Goal: Task Accomplishment & Management: Use online tool/utility

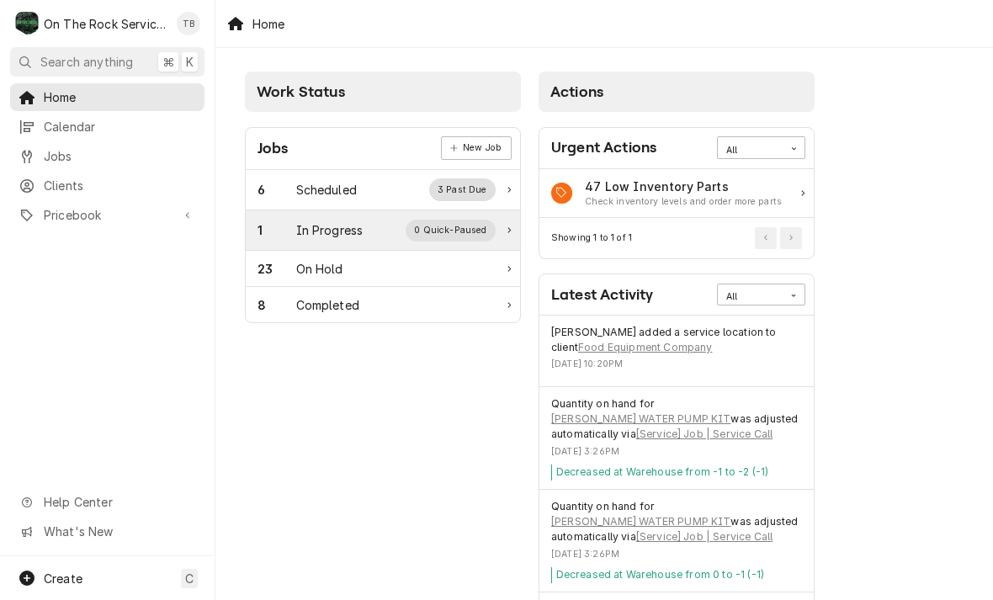
click at [330, 234] on div "In Progress" at bounding box center [329, 230] width 67 height 18
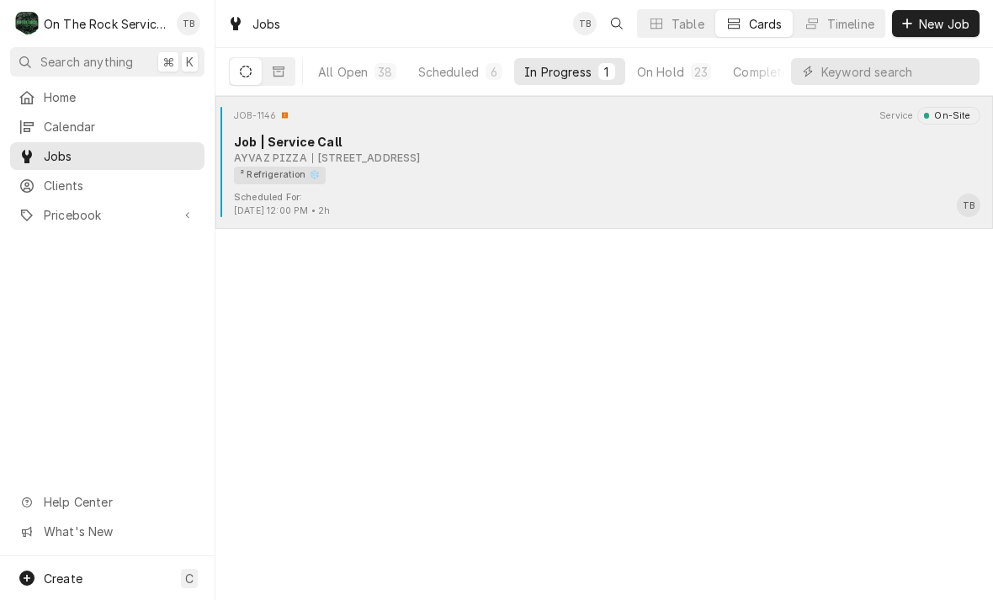
click at [456, 178] on div "² Refrigeration ❄️" at bounding box center [601, 176] width 735 height 18
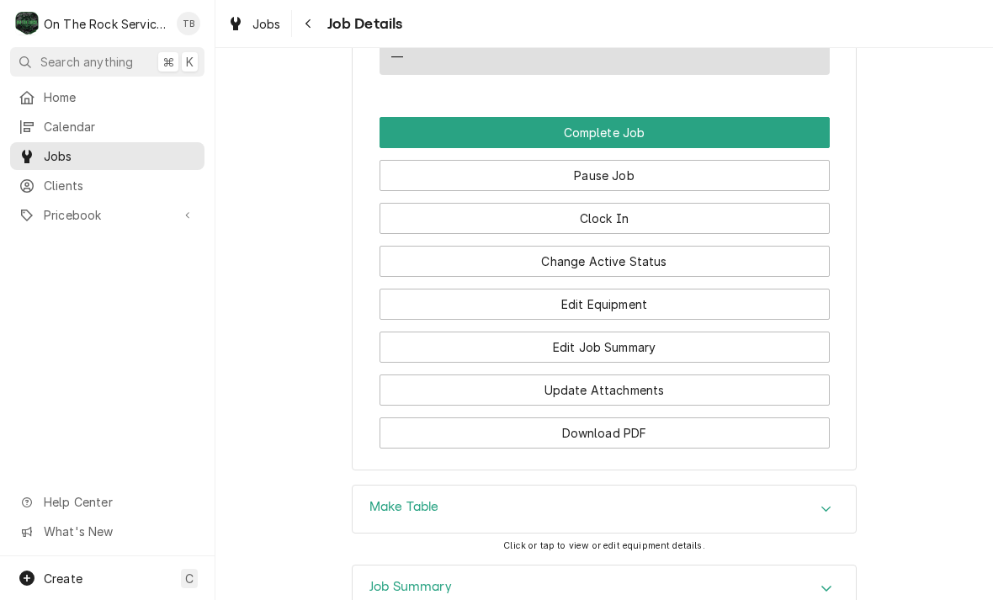
scroll to position [1805, 0]
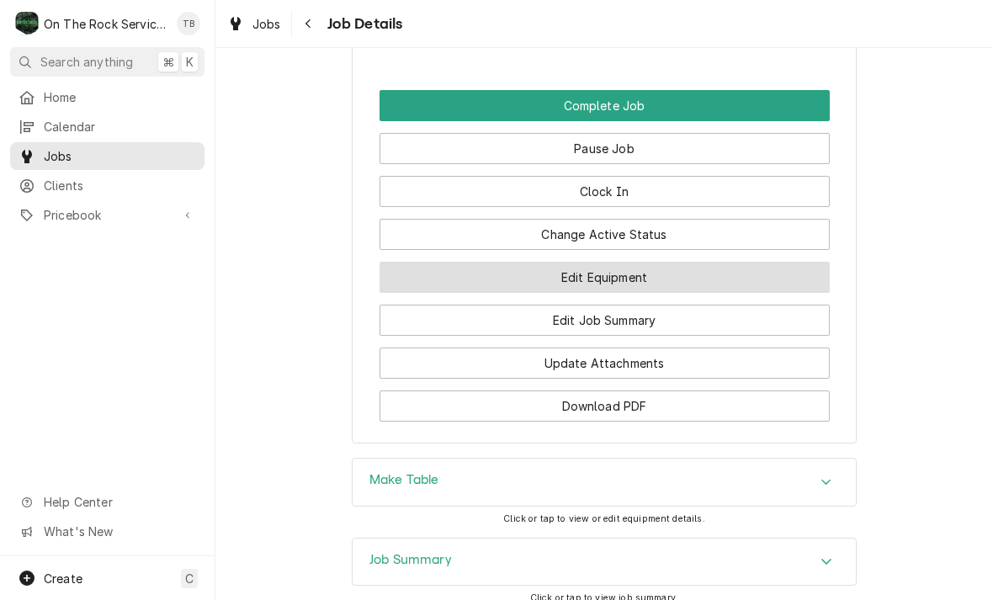
click at [593, 276] on button "Edit Equipment" at bounding box center [605, 277] width 450 height 31
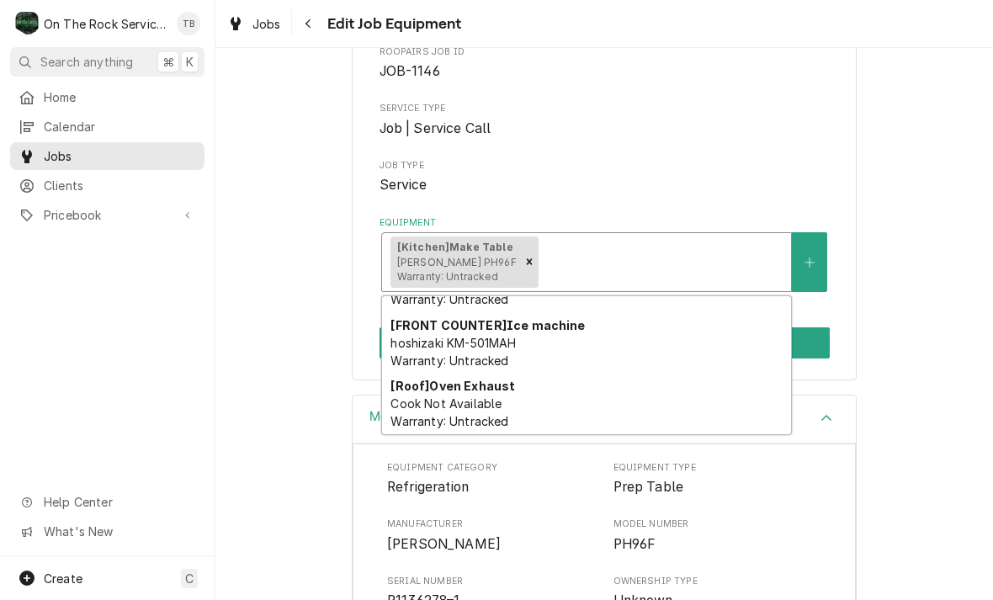
scroll to position [106, 0]
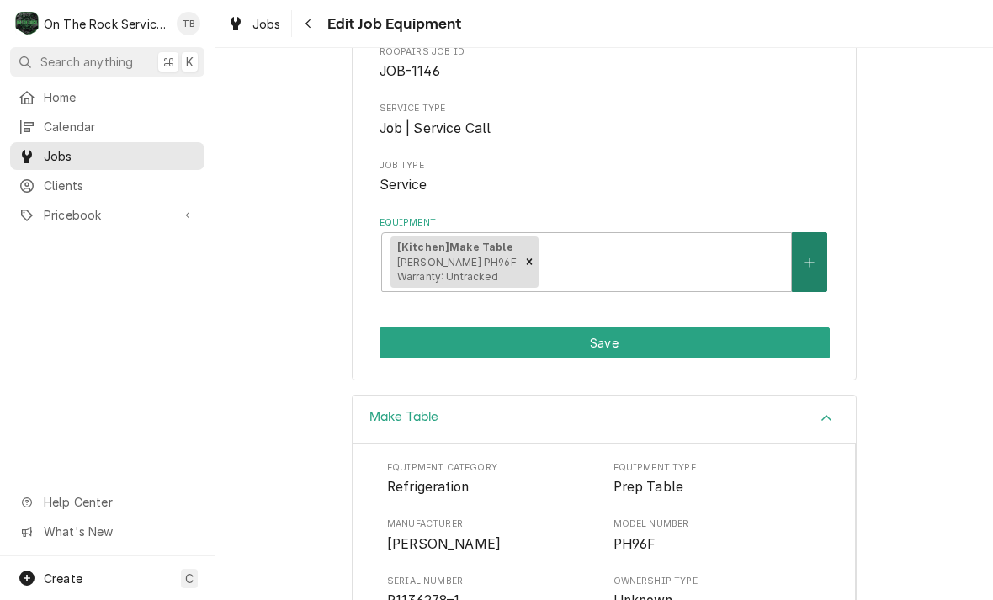
click at [812, 270] on button "Equipment" at bounding box center [809, 262] width 35 height 60
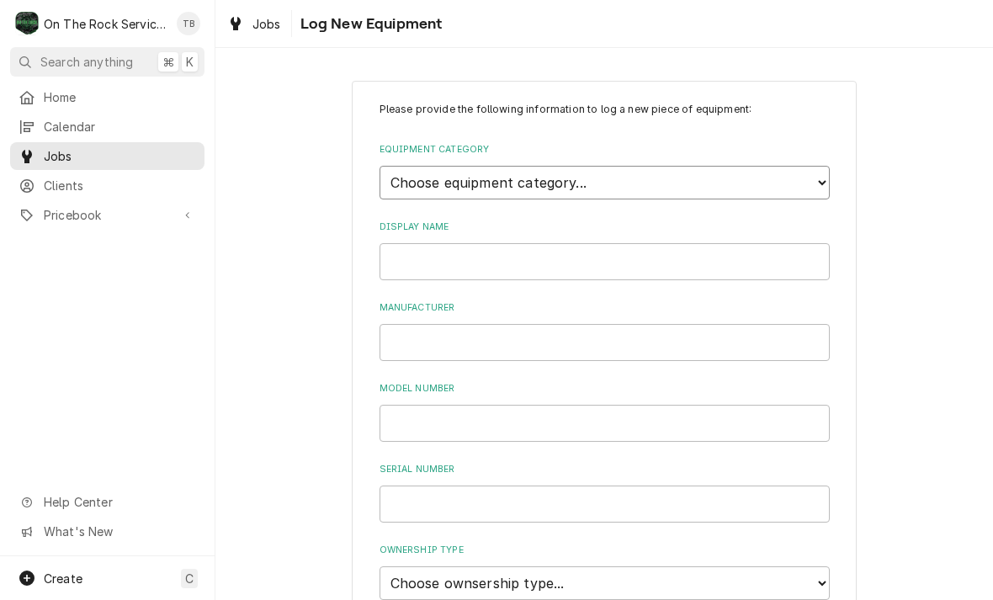
click at [784, 186] on select "Choose equipment category... Cooking Equipment Fryers Ice Machines Ovens and Ra…" at bounding box center [605, 183] width 450 height 34
select select "8"
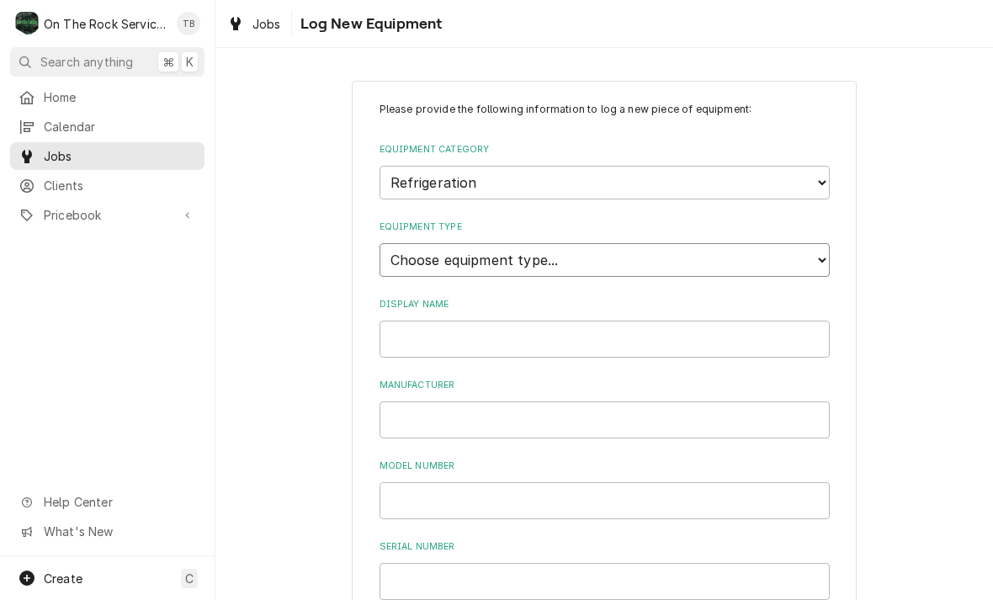
click at [462, 253] on select "Choose equipment type... Bar Refrigeration Blast Chiller Chef Base Freezer Chef…" at bounding box center [605, 260] width 450 height 34
select select "70"
click at [450, 326] on input "Display Name" at bounding box center [605, 339] width 450 height 37
type input "Wing street freezer"
click at [419, 411] on input "Manufacturer" at bounding box center [605, 420] width 450 height 37
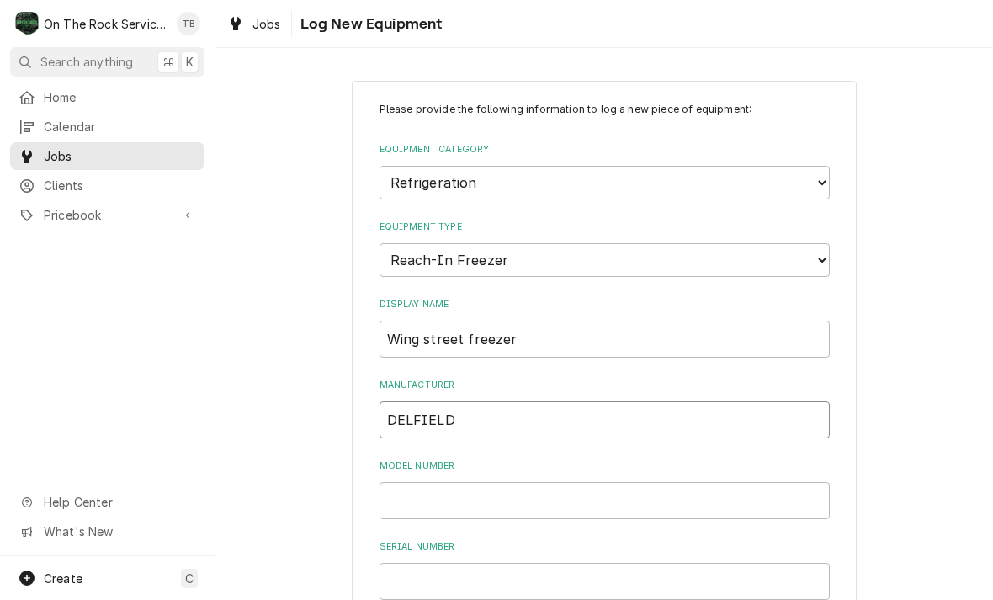
type input "DELFIELD"
click at [433, 484] on input "Model Number" at bounding box center [605, 500] width 450 height 37
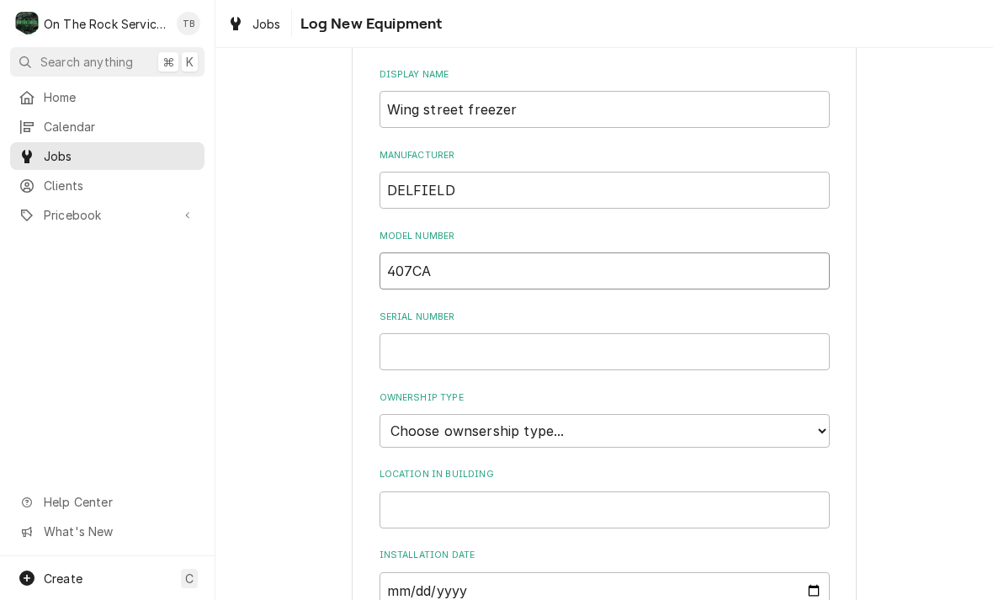
scroll to position [227, 0]
type input "407CA"
click at [427, 336] on input "Serial Number" at bounding box center [605, 354] width 450 height 37
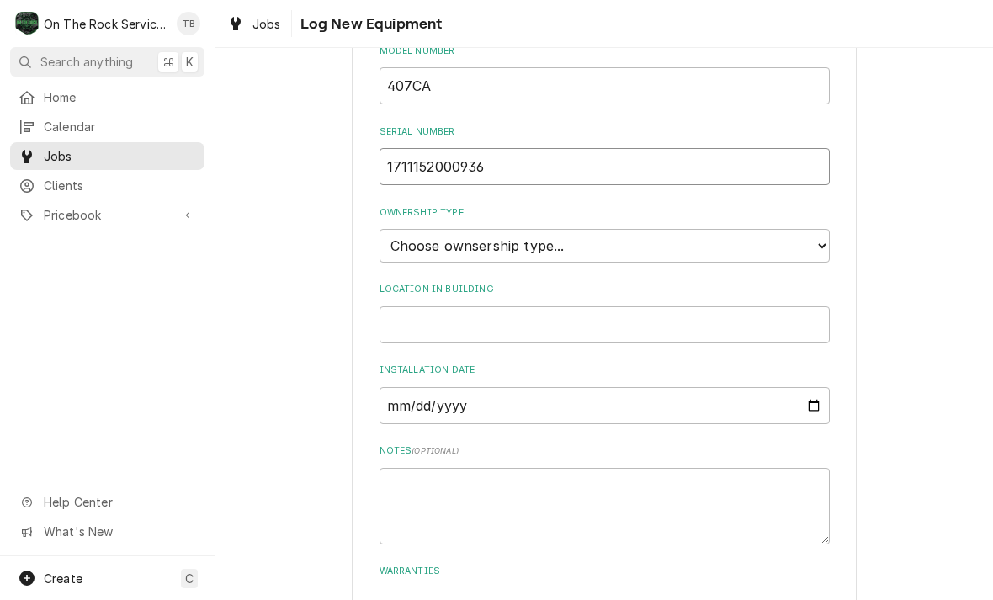
scroll to position [420, 0]
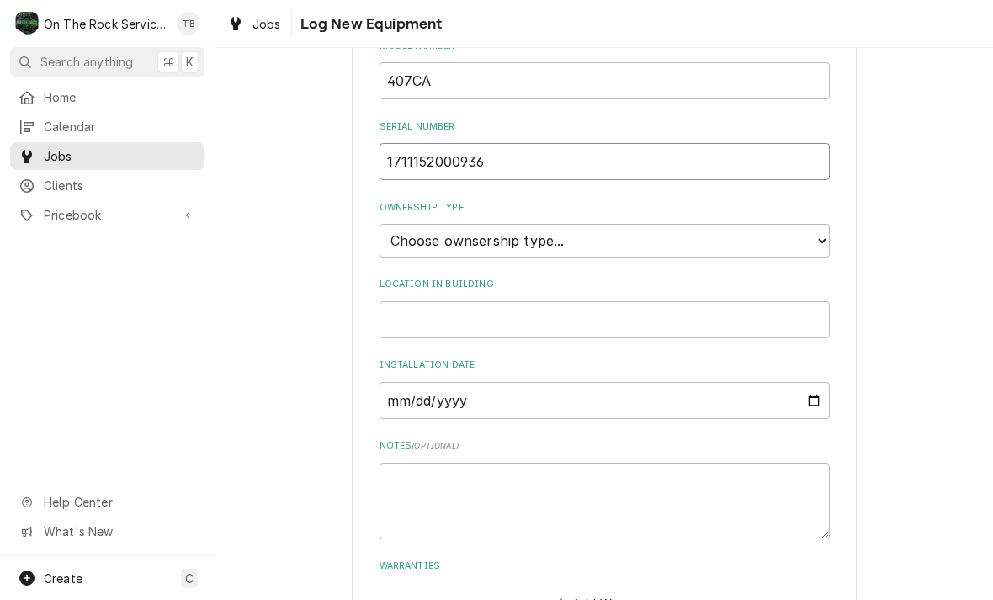
type input "1711152000936"
click at [822, 224] on select "Choose ownsership type... Unknown Owned Leased Rented" at bounding box center [605, 241] width 450 height 34
select select "1"
click at [464, 301] on input "Location in Building" at bounding box center [605, 319] width 450 height 37
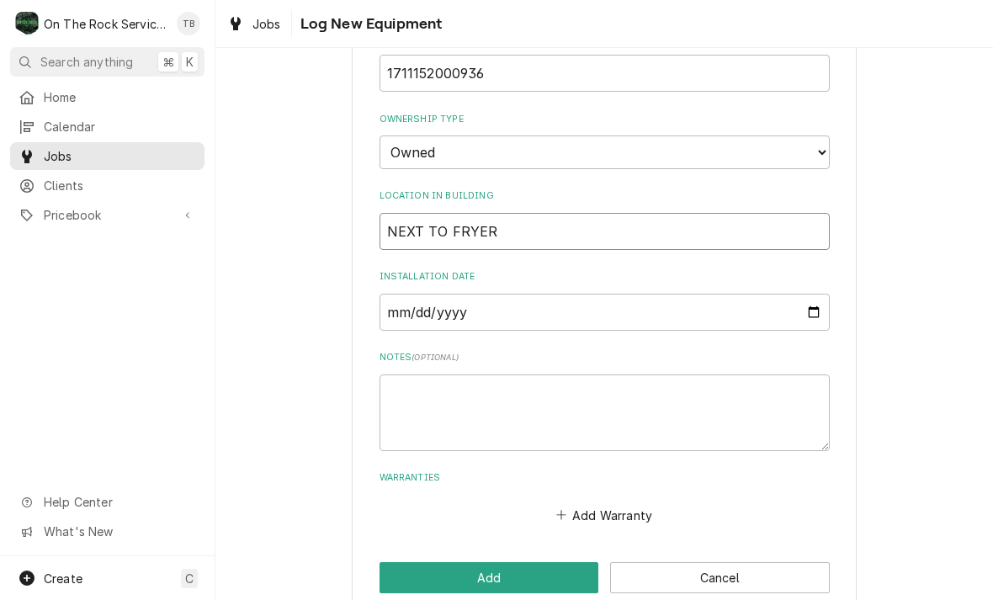
scroll to position [507, 0]
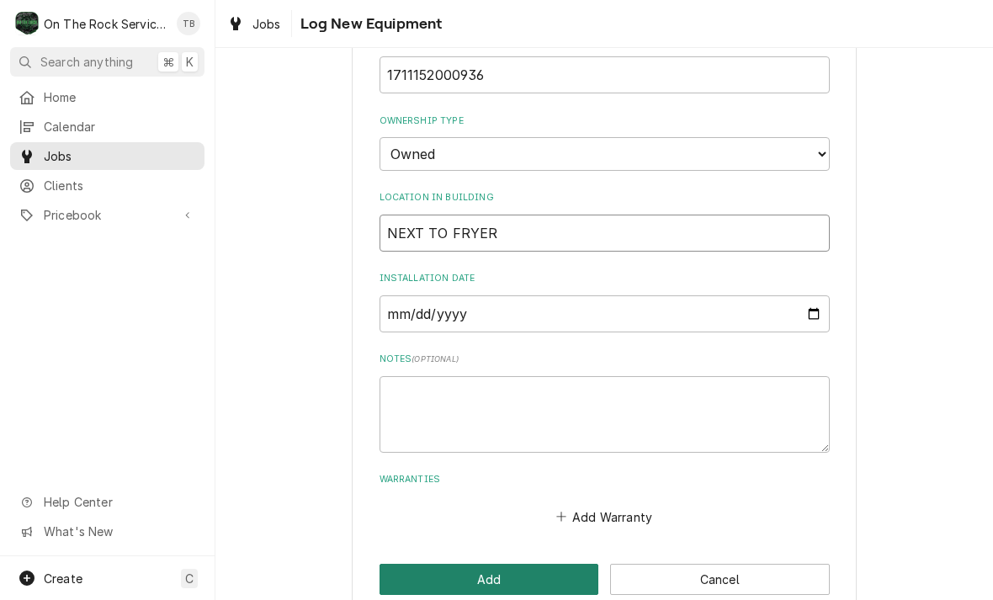
type input "NEXT TO FRYER"
click at [455, 564] on button "Add" at bounding box center [490, 579] width 220 height 31
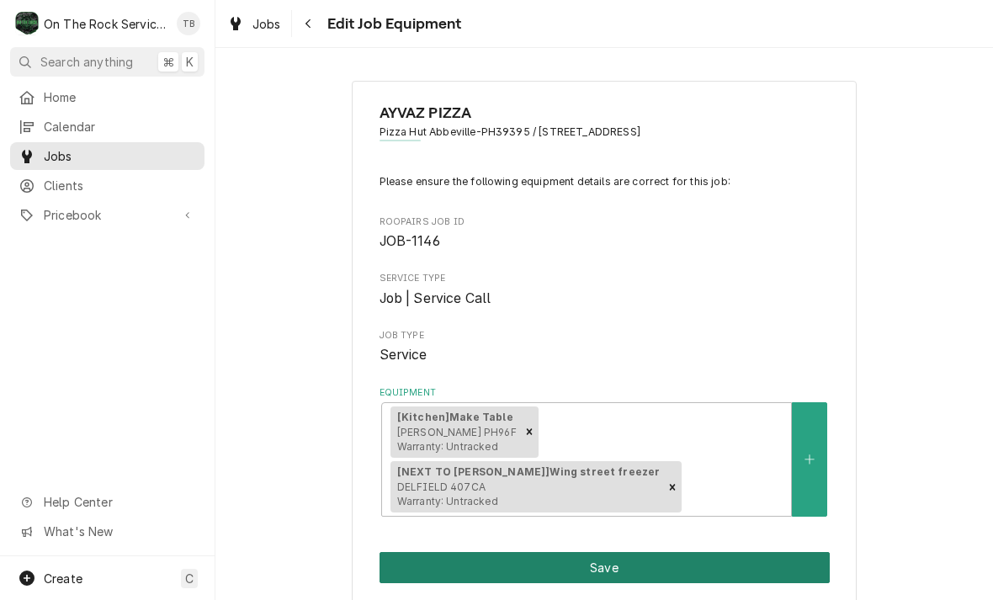
click at [620, 552] on button "Save" at bounding box center [605, 567] width 450 height 31
